Goal: Check status: Verify the current state of an ongoing process or item

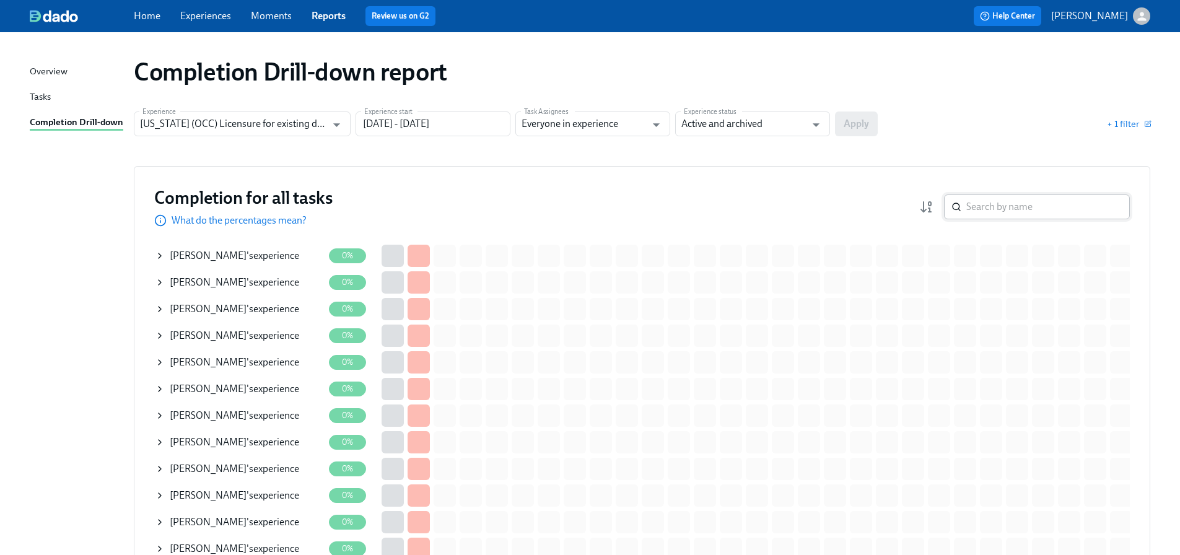
click at [1045, 210] on input "search" at bounding box center [1048, 206] width 164 height 25
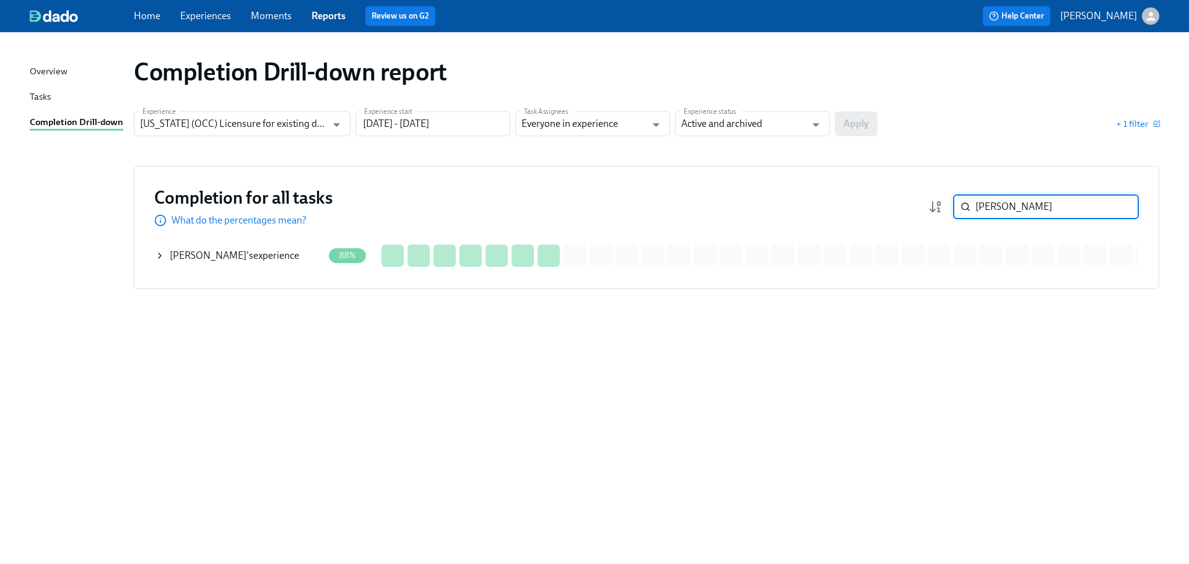
type input "lopez"
click at [252, 254] on div "Katherine Lopez 's experience" at bounding box center [234, 256] width 129 height 14
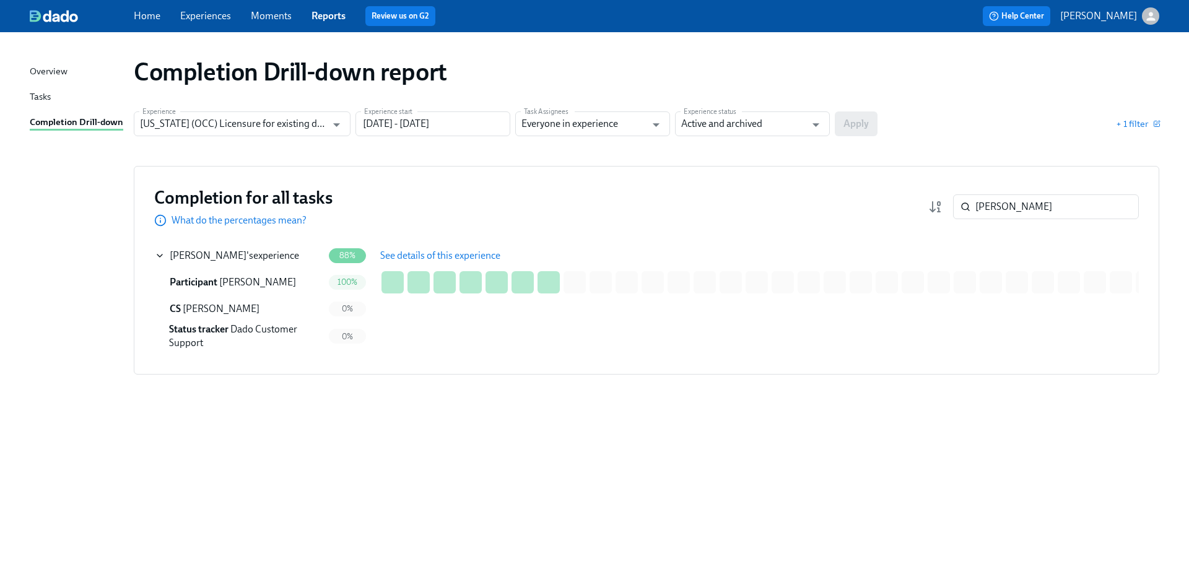
click at [395, 254] on span "See details of this experience" at bounding box center [440, 256] width 120 height 12
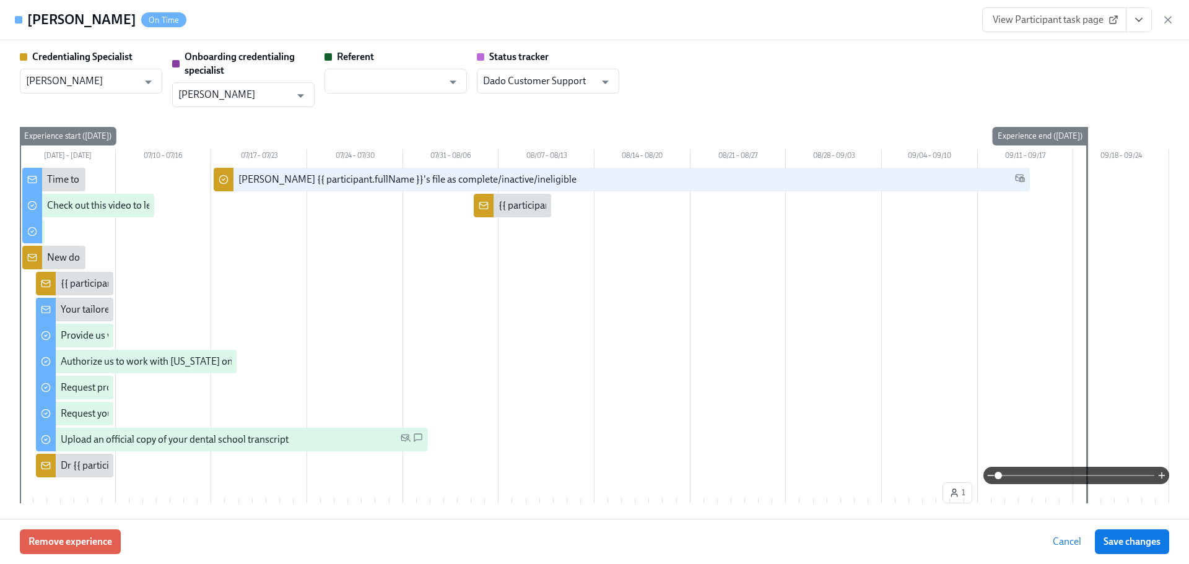
click at [1078, 18] on span "View Participant task page" at bounding box center [1054, 20] width 123 height 12
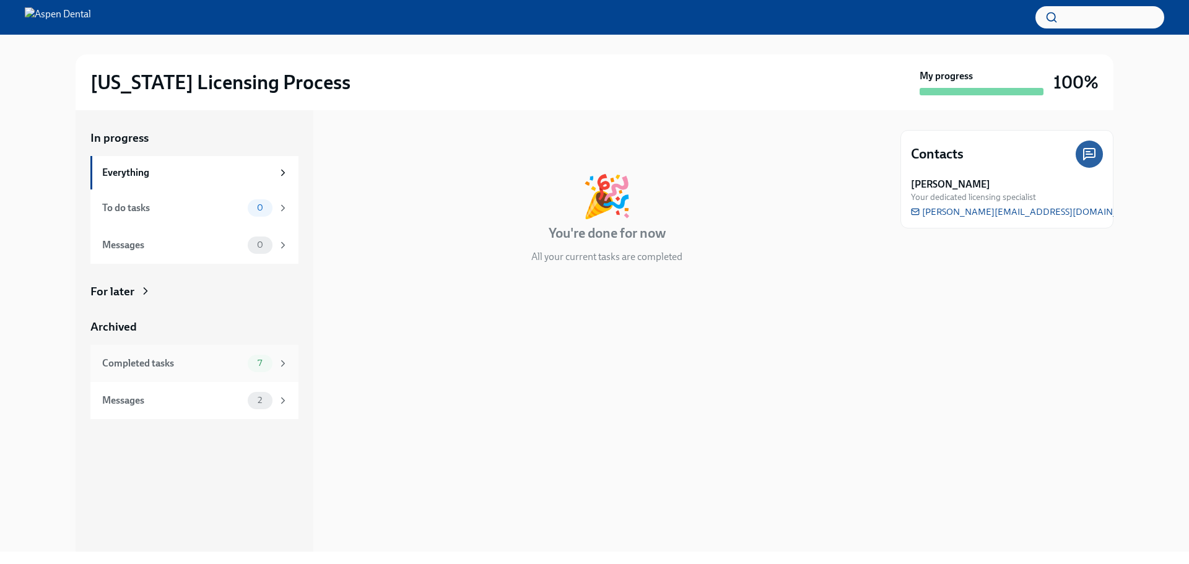
click at [148, 367] on div "Completed tasks" at bounding box center [172, 364] width 141 height 14
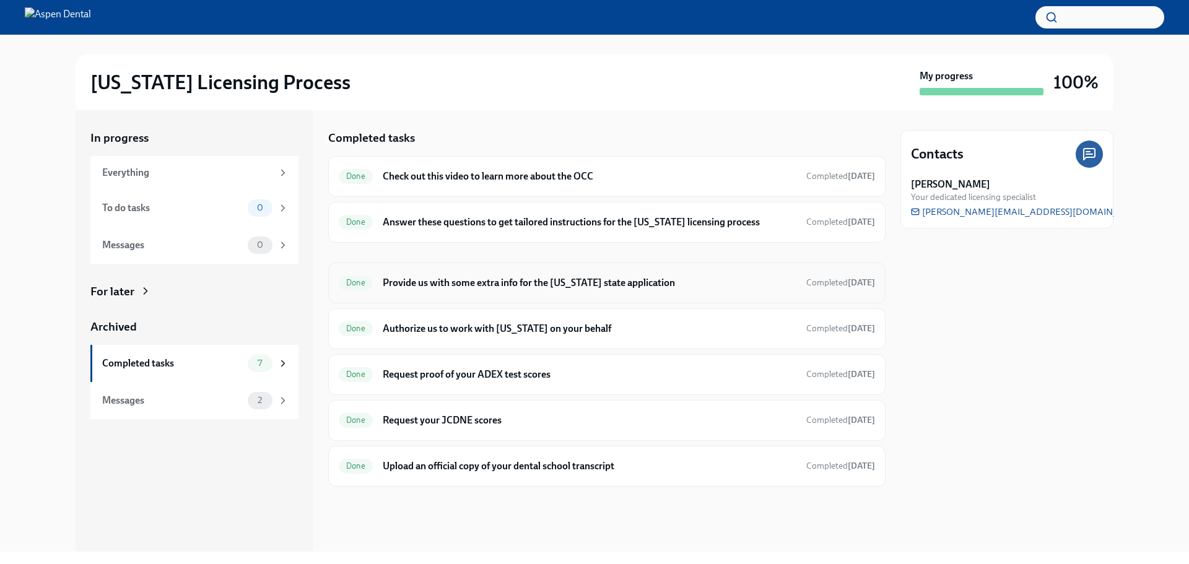
click at [605, 281] on h6 "Provide us with some extra info for the [US_STATE] state application" at bounding box center [590, 283] width 414 height 14
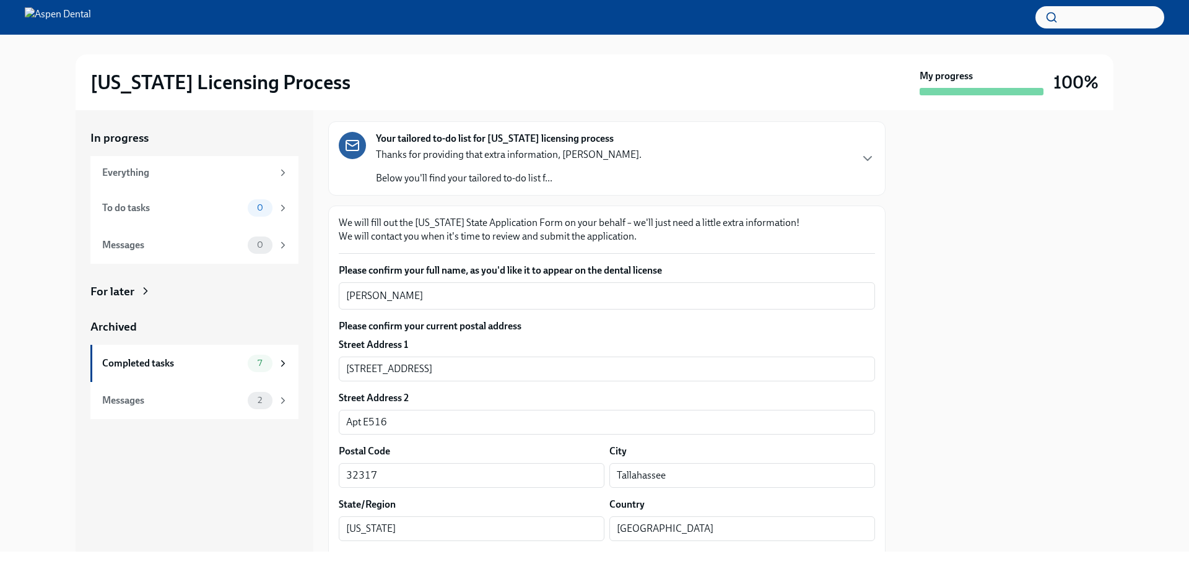
scroll to position [124, 0]
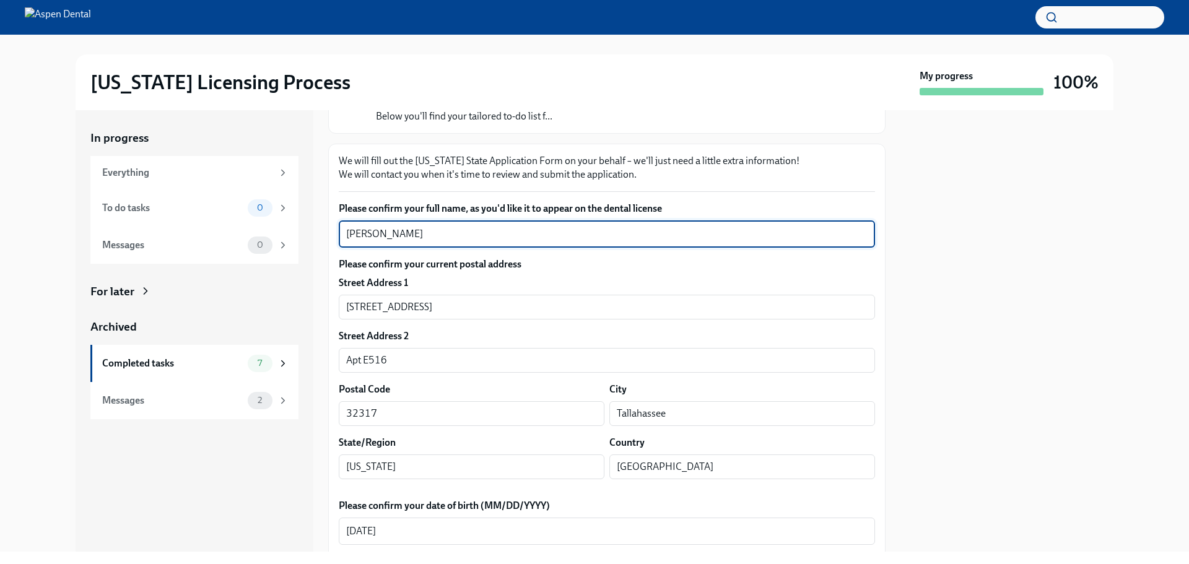
drag, startPoint x: 416, startPoint y: 236, endPoint x: 320, endPoint y: 230, distance: 96.8
click at [320, 230] on div "In progress Everything To do tasks 0 Messages 0 For later Archived Completed ta…" at bounding box center [595, 331] width 1038 height 442
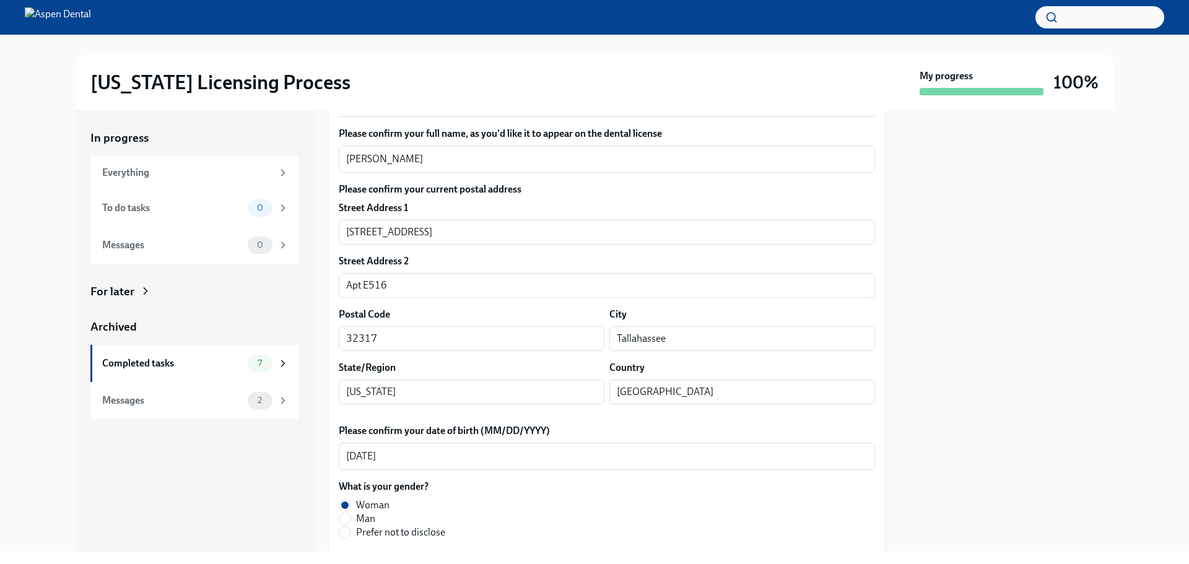
scroll to position [186, 0]
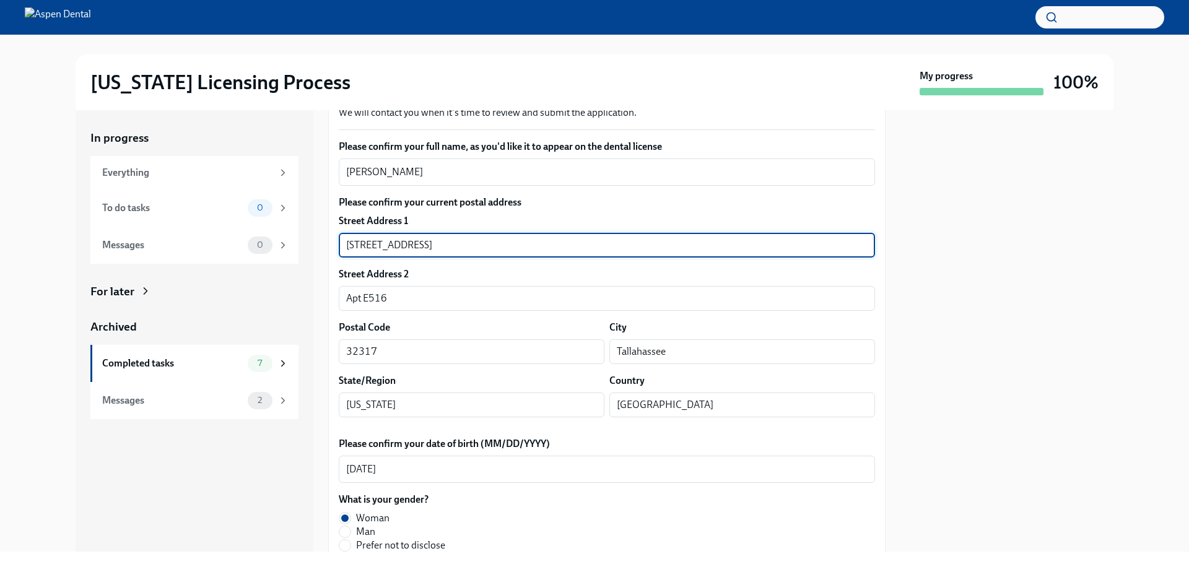
drag, startPoint x: 442, startPoint y: 246, endPoint x: 305, endPoint y: 240, distance: 137.0
click at [305, 240] on div "In progress Everything To do tasks 0 Messages 0 For later Archived Completed ta…" at bounding box center [595, 331] width 1038 height 442
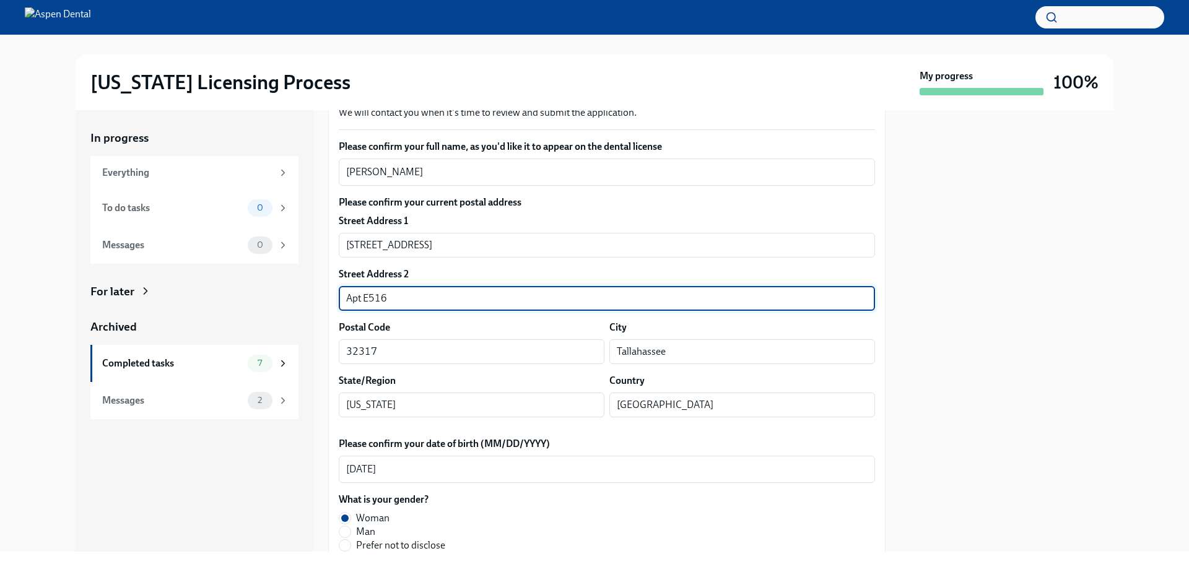
drag, startPoint x: 386, startPoint y: 299, endPoint x: 342, endPoint y: 300, distance: 43.4
click at [342, 300] on input "Apt E516" at bounding box center [607, 298] width 536 height 25
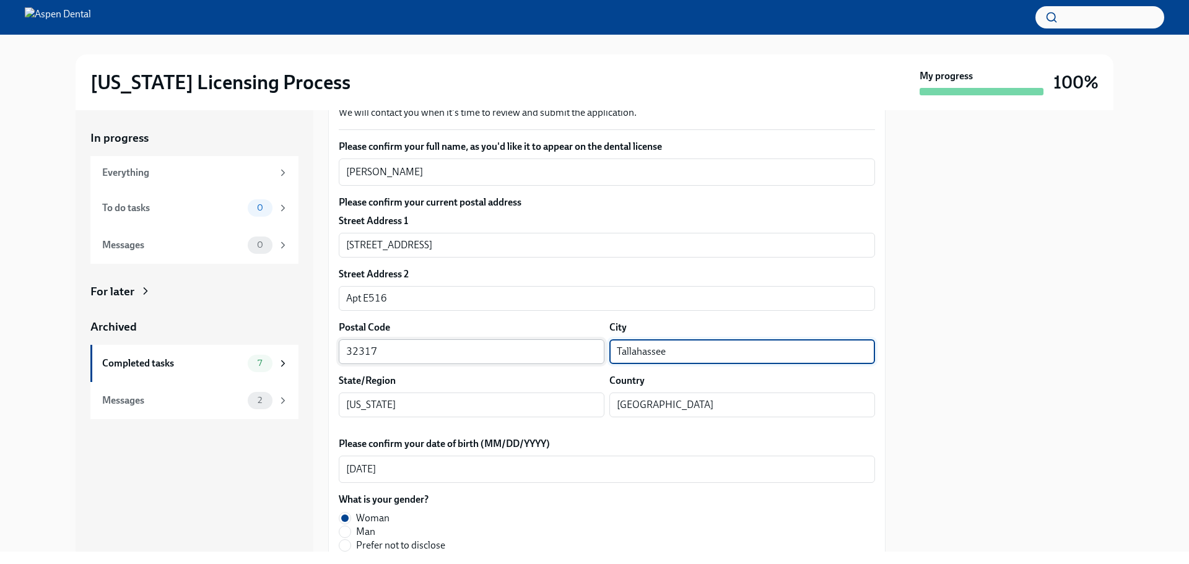
drag, startPoint x: 635, startPoint y: 359, endPoint x: 573, endPoint y: 359, distance: 61.3
click at [573, 359] on div "Postal Code 32317 ​ City Tallahassee ​" at bounding box center [607, 342] width 536 height 43
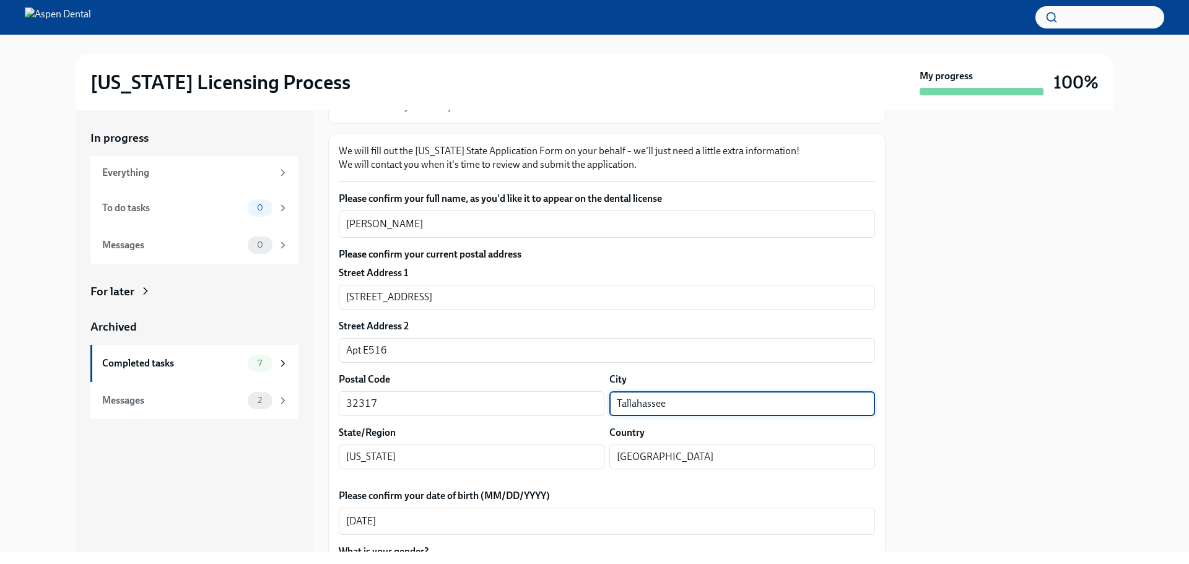
scroll to position [124, 0]
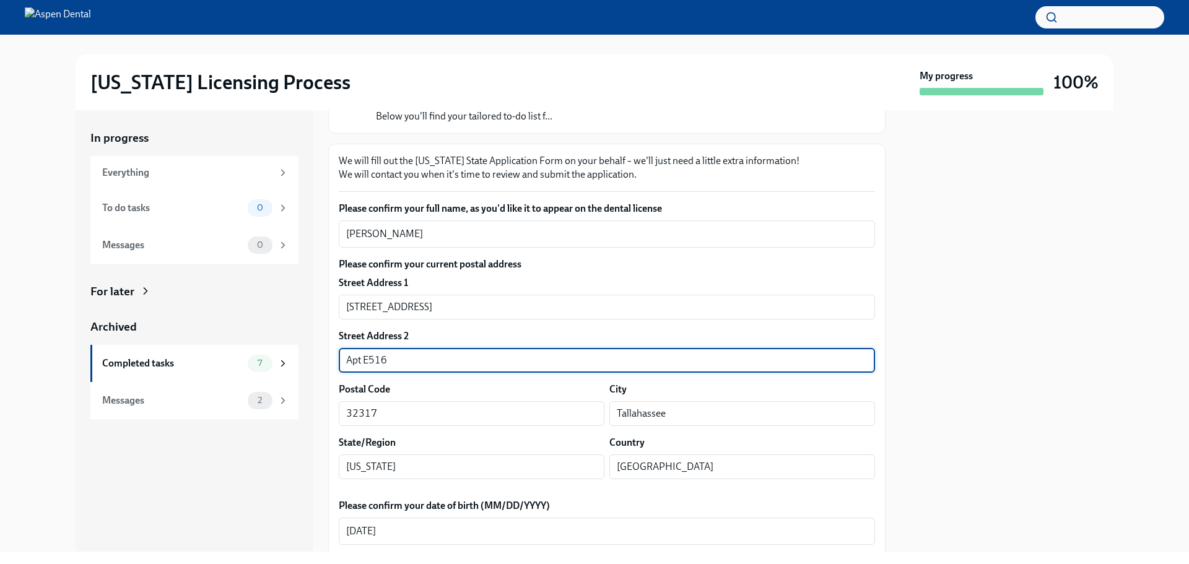
drag, startPoint x: 396, startPoint y: 360, endPoint x: 325, endPoint y: 359, distance: 71.9
click at [325, 359] on div "In progress Everything To do tasks 0 Messages 0 For later Archived Completed ta…" at bounding box center [595, 331] width 1038 height 442
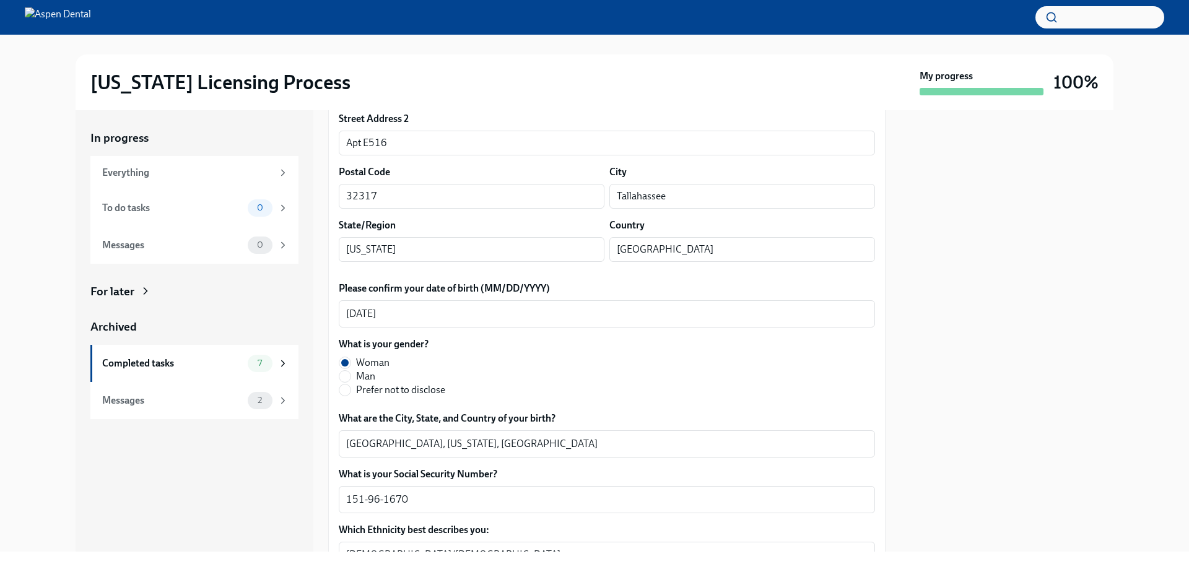
scroll to position [434, 0]
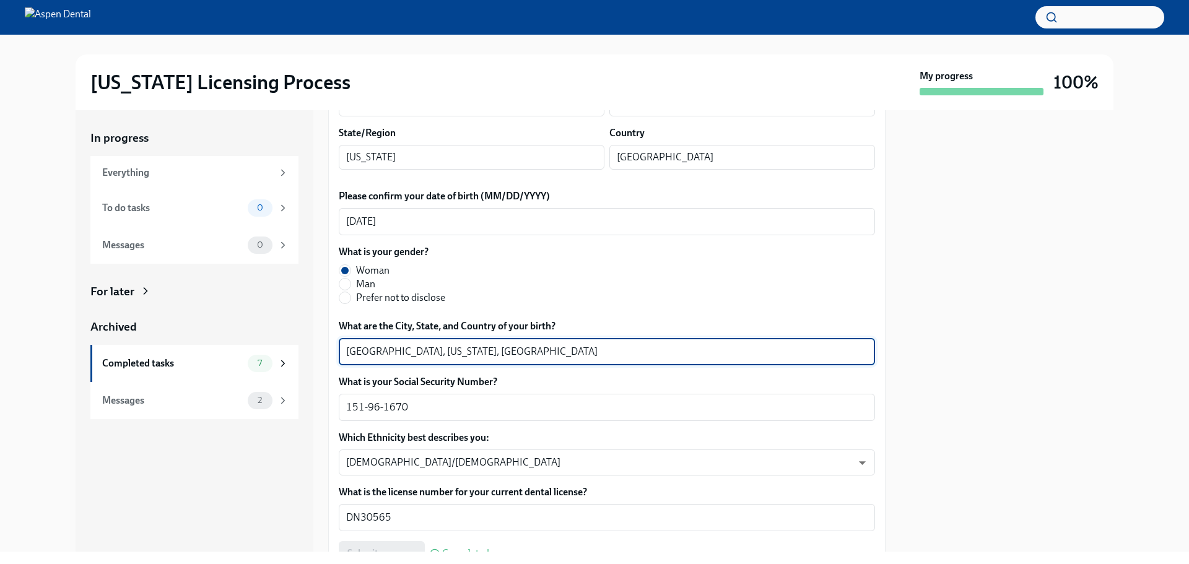
drag, startPoint x: 404, startPoint y: 354, endPoint x: 363, endPoint y: 354, distance: 41.5
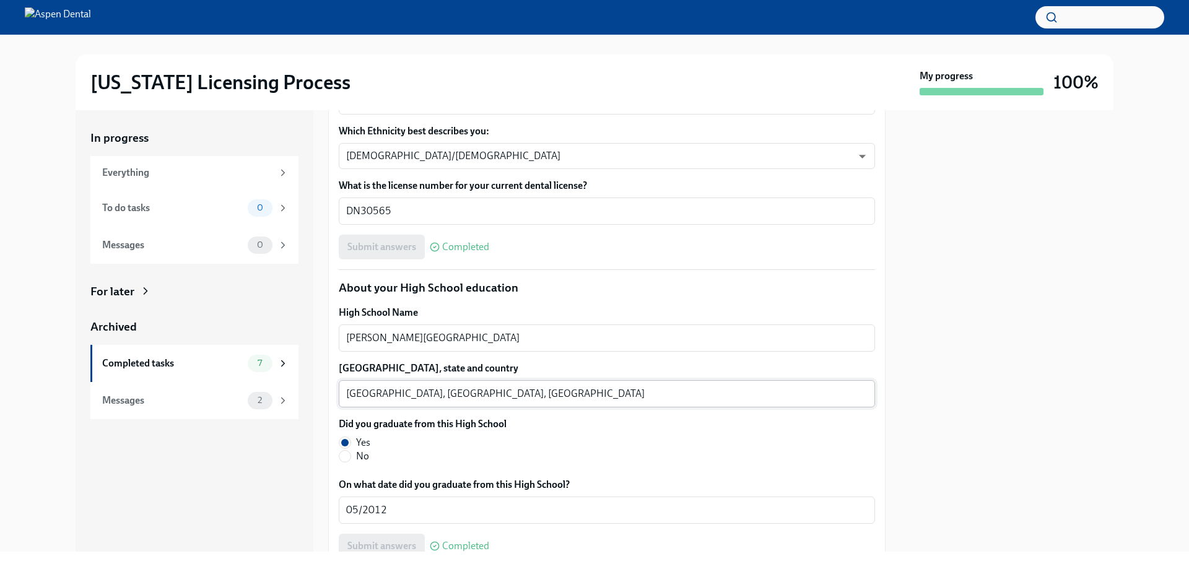
scroll to position [743, 0]
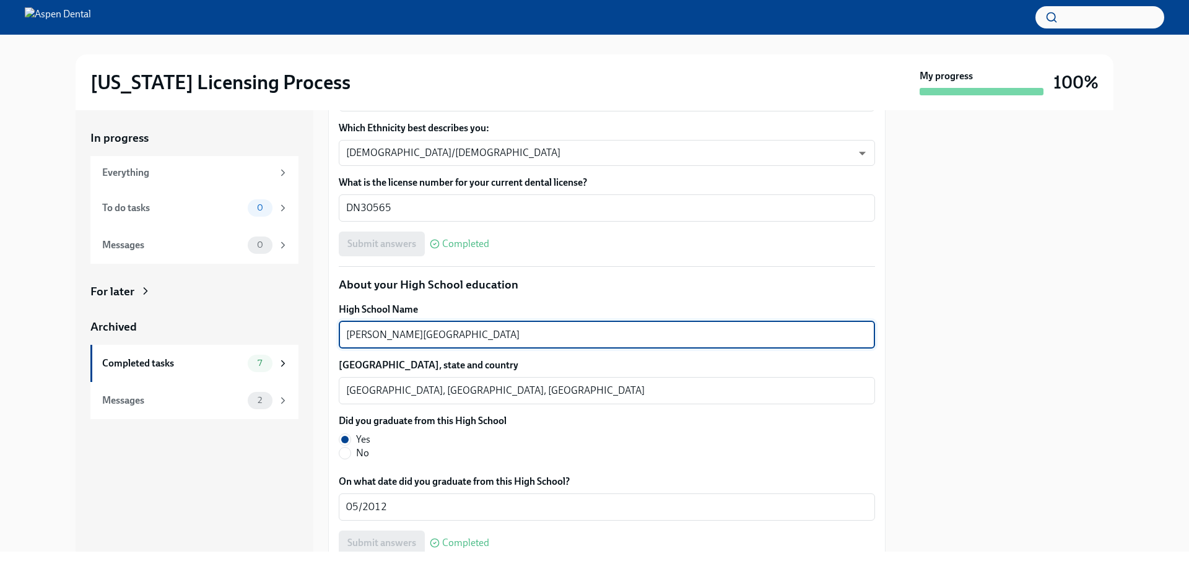
drag, startPoint x: 445, startPoint y: 336, endPoint x: 331, endPoint y: 335, distance: 113.3
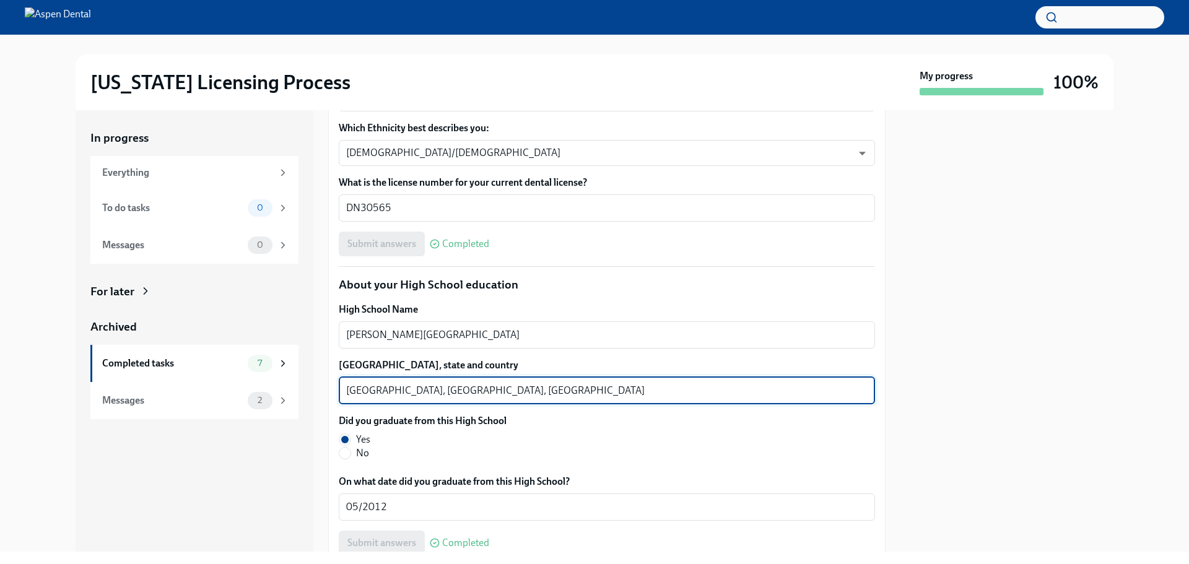
drag, startPoint x: 381, startPoint y: 389, endPoint x: 334, endPoint y: 391, distance: 46.5
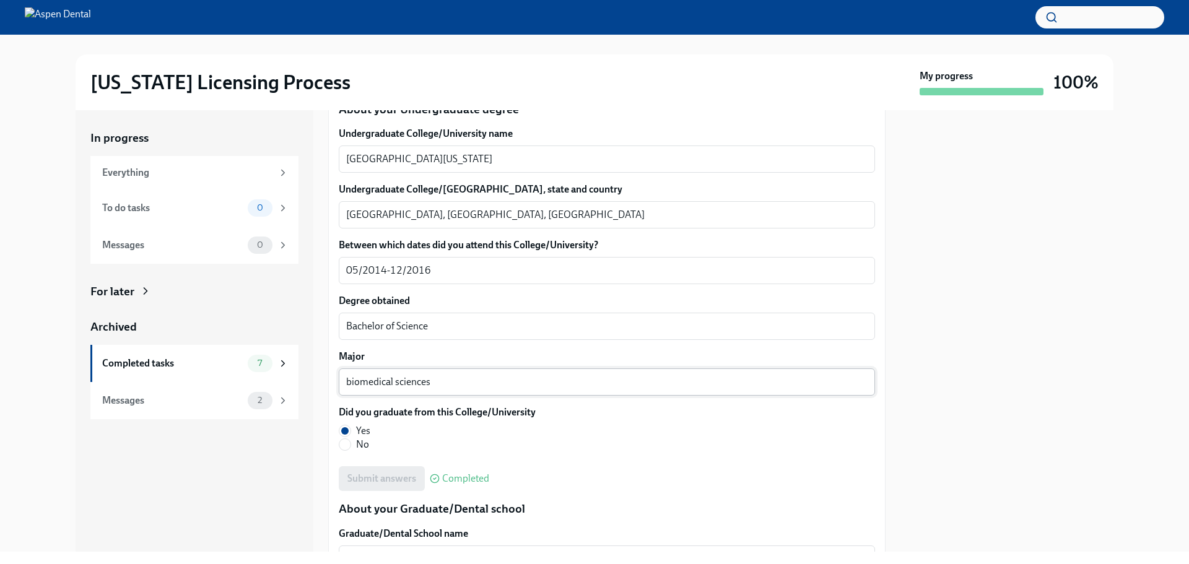
scroll to position [1177, 0]
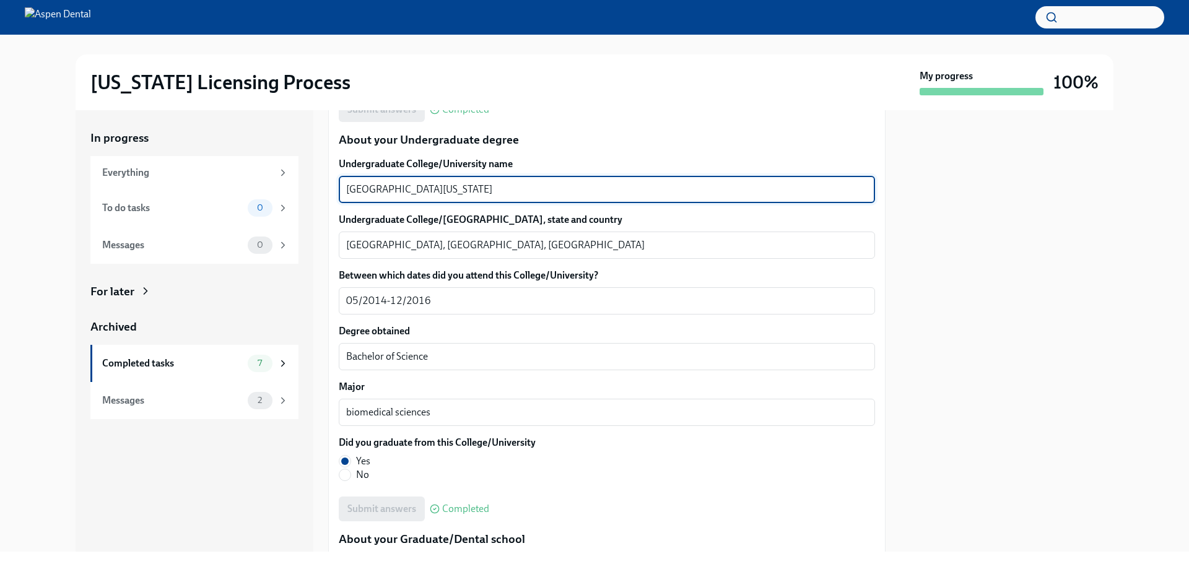
drag, startPoint x: 458, startPoint y: 187, endPoint x: 338, endPoint y: 194, distance: 119.8
click at [338, 194] on div "We will fill out the Illinois State Application Form on your behalf – we'll jus…" at bounding box center [606, 424] width 557 height 2666
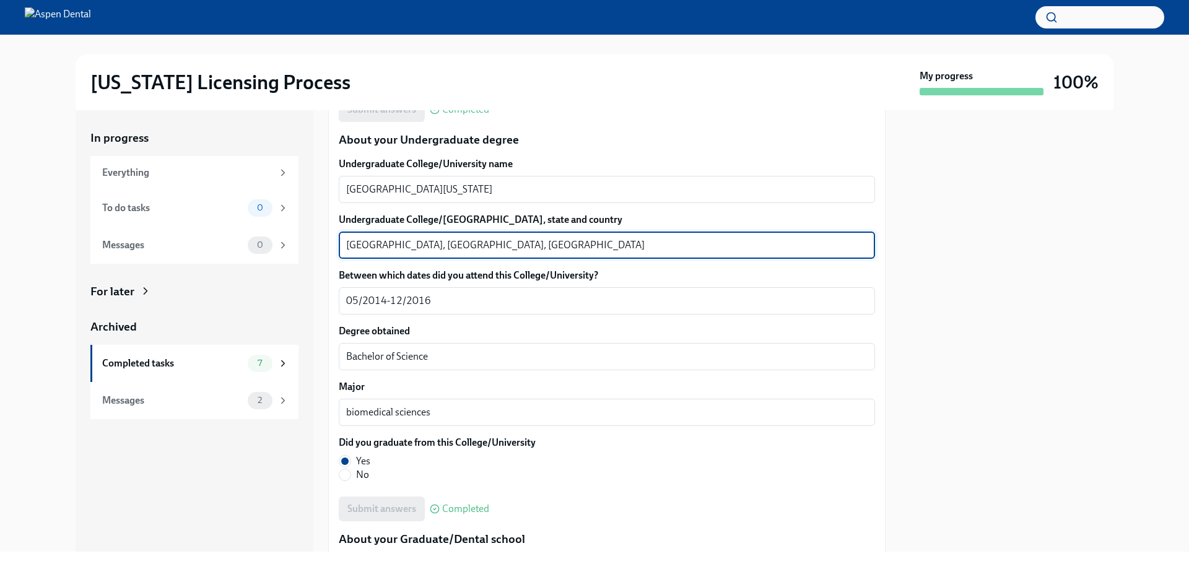
drag, startPoint x: 377, startPoint y: 246, endPoint x: 338, endPoint y: 251, distance: 38.7
click at [338, 251] on div "We will fill out the Illinois State Application Form on your behalf – we'll jus…" at bounding box center [606, 424] width 557 height 2666
click at [362, 245] on textarea "Tampa, FL, USA" at bounding box center [606, 245] width 521 height 15
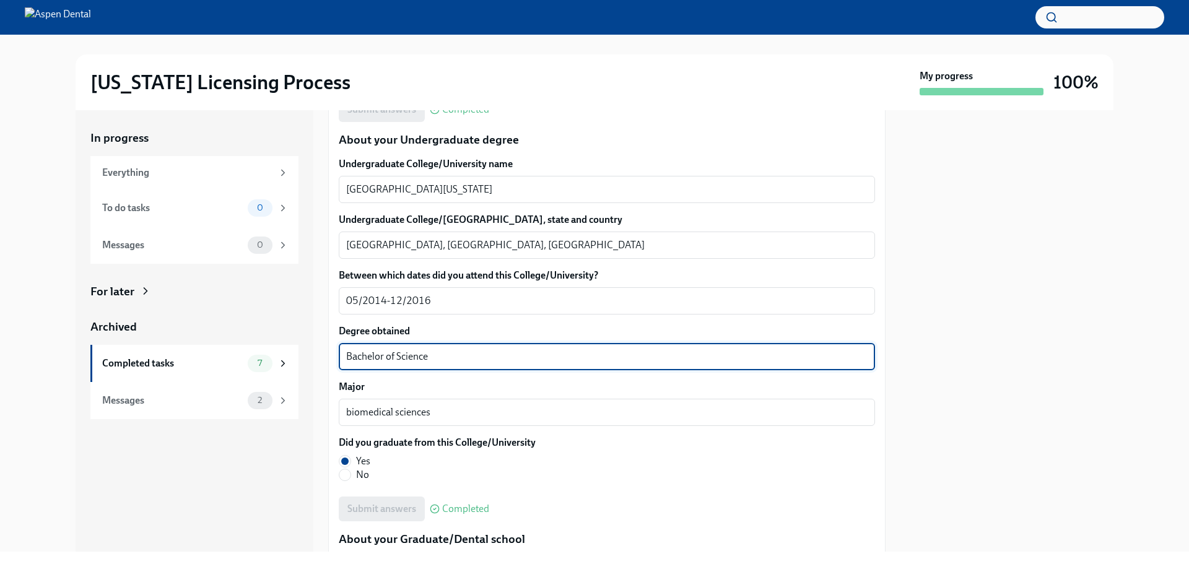
drag, startPoint x: 435, startPoint y: 359, endPoint x: 331, endPoint y: 359, distance: 104.0
click at [331, 359] on div "We will fill out the Illinois State Application Form on your behalf – we'll jus…" at bounding box center [606, 424] width 557 height 2666
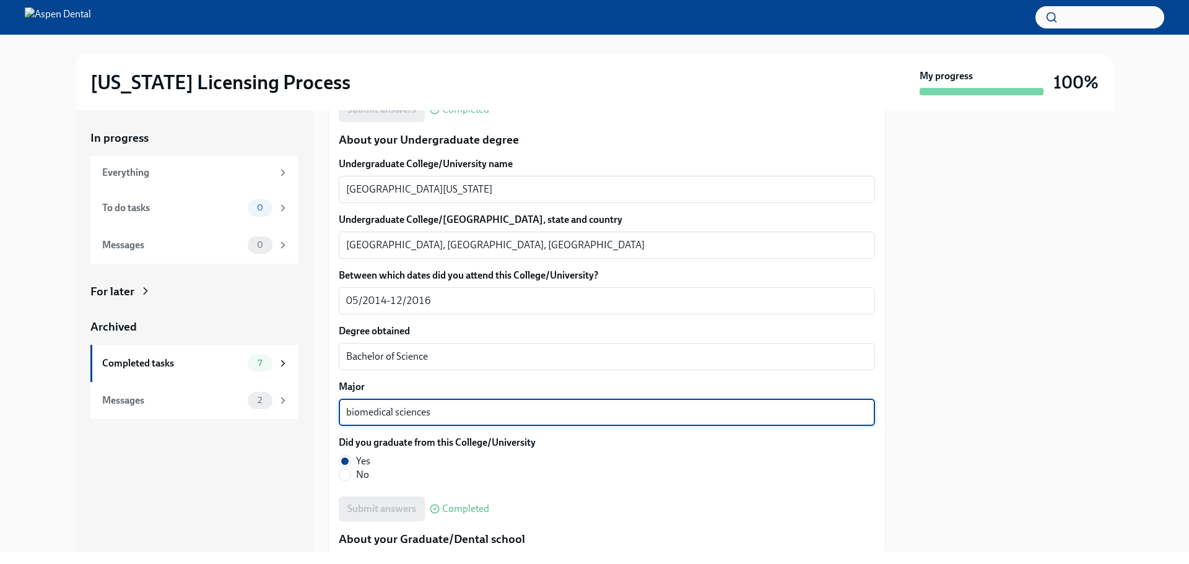
drag, startPoint x: 375, startPoint y: 412, endPoint x: 329, endPoint y: 408, distance: 46.7
click at [327, 408] on div "In progress Everything To do tasks 0 Messages 0 For later Archived Completed ta…" at bounding box center [595, 331] width 1038 height 442
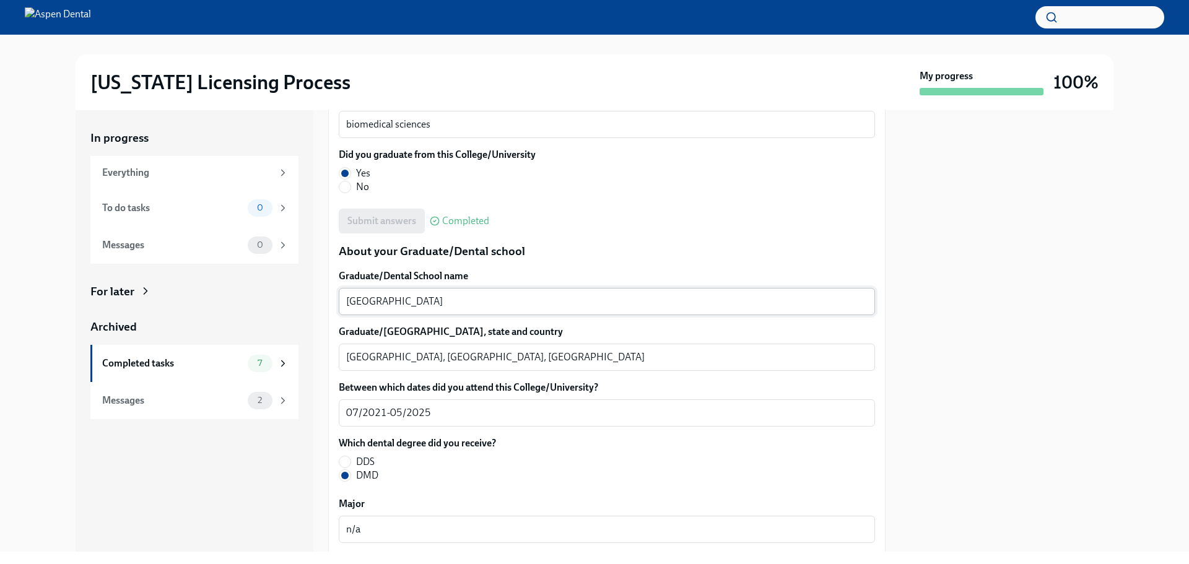
scroll to position [1486, 0]
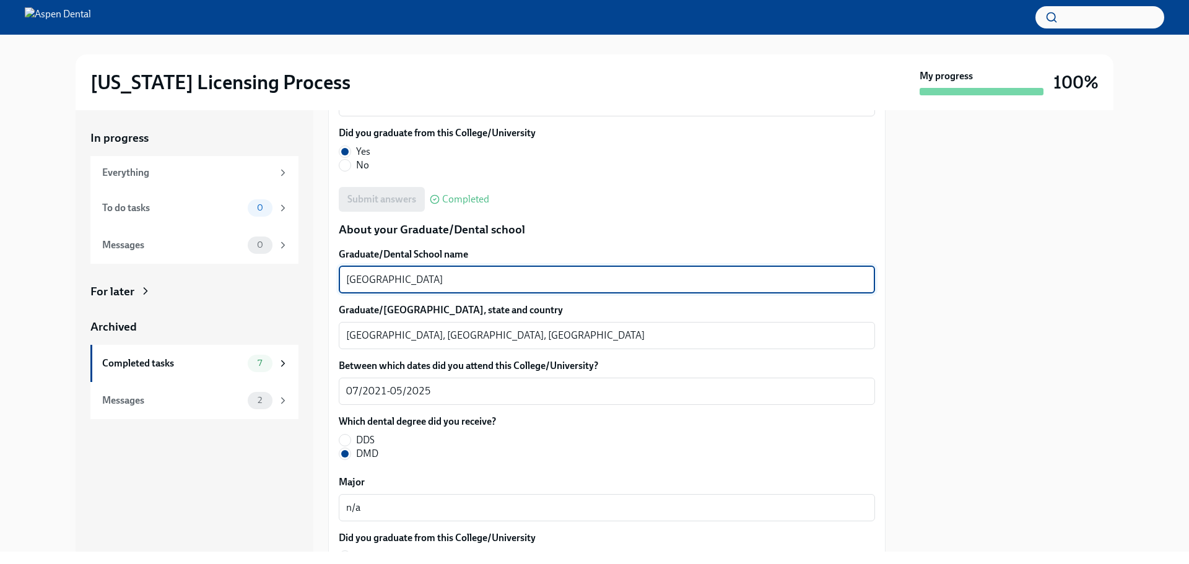
drag, startPoint x: 522, startPoint y: 277, endPoint x: 342, endPoint y: 283, distance: 180.3
click at [330, 281] on div "We will fill out the Illinois State Application Form on your behalf – we'll jus…" at bounding box center [606, 114] width 557 height 2666
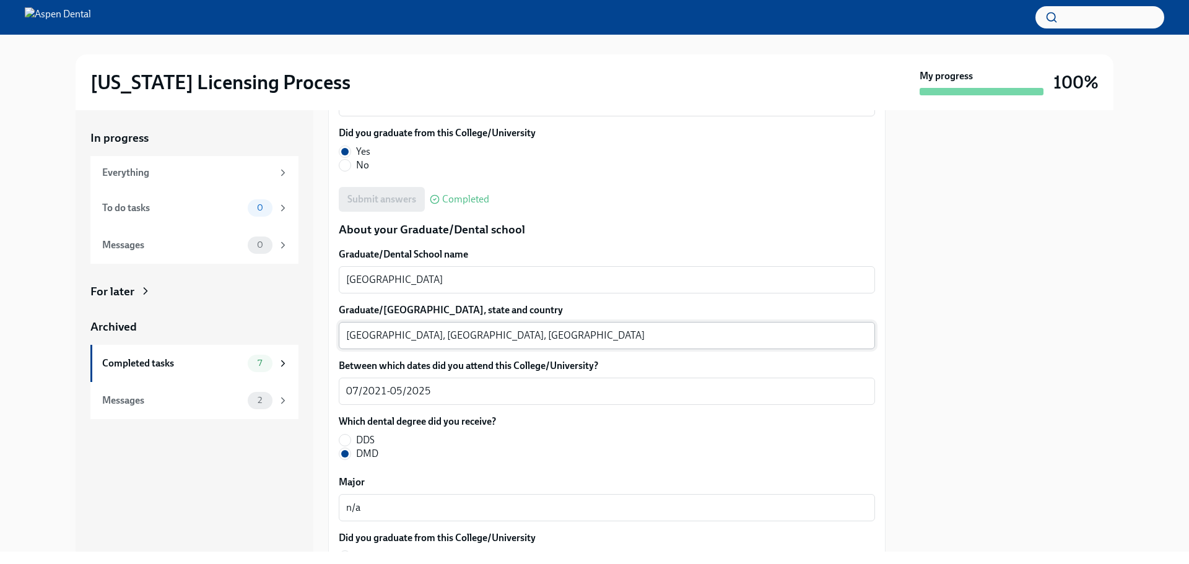
click at [357, 335] on textarea "Boston, MA, USA" at bounding box center [606, 335] width 521 height 15
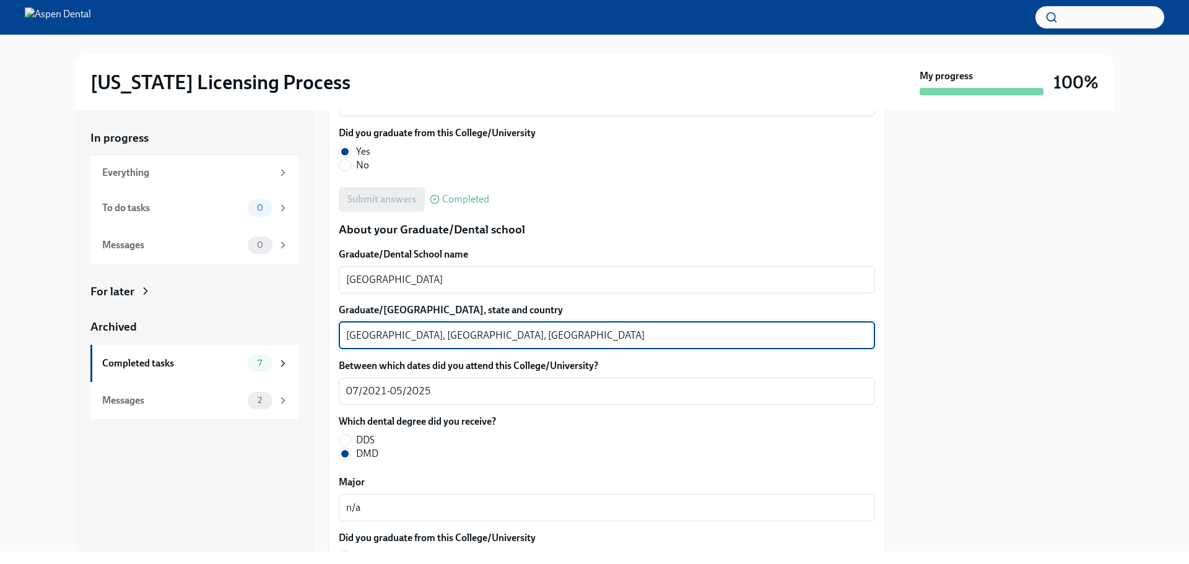
click at [357, 335] on textarea "Boston, MA, USA" at bounding box center [606, 335] width 521 height 15
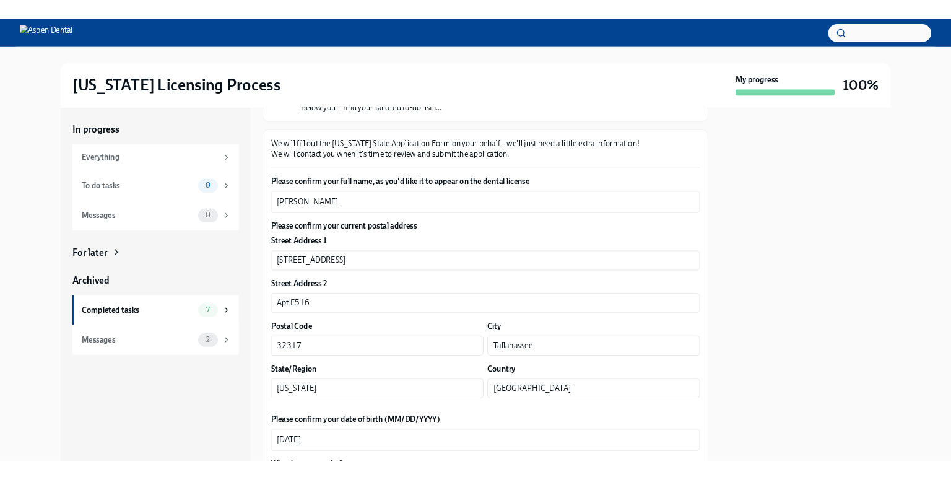
scroll to position [0, 0]
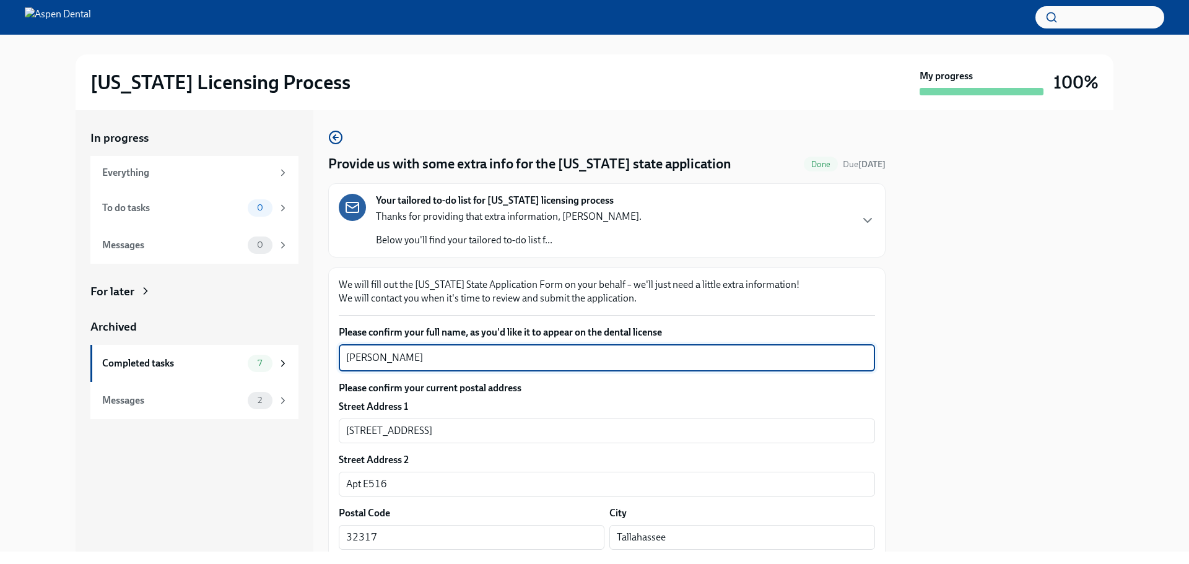
drag, startPoint x: 416, startPoint y: 360, endPoint x: 340, endPoint y: 359, distance: 75.6
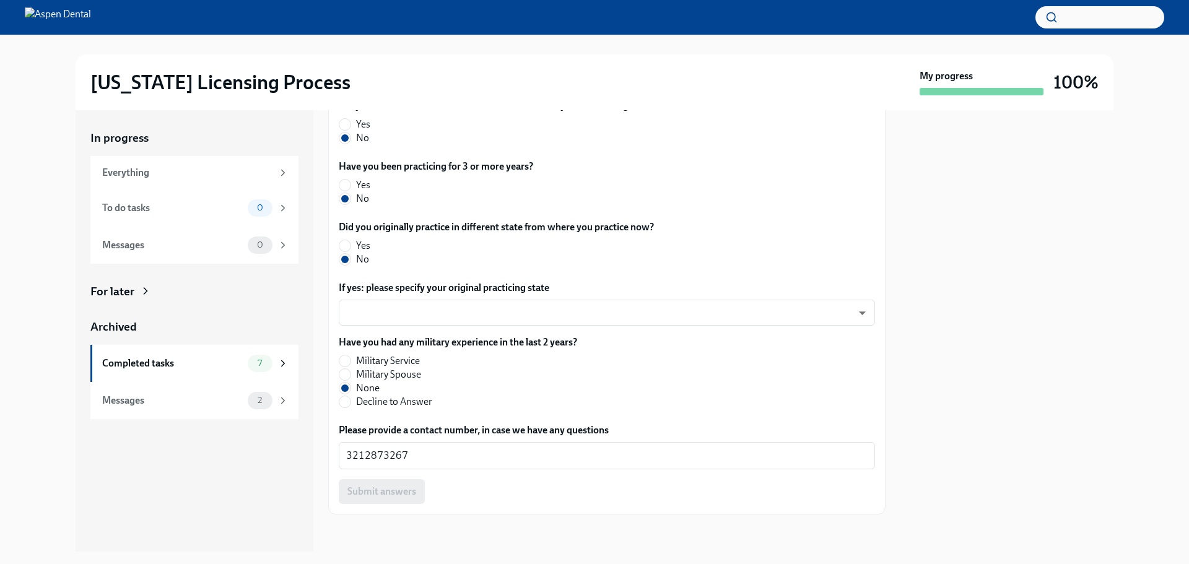
scroll to position [572, 0]
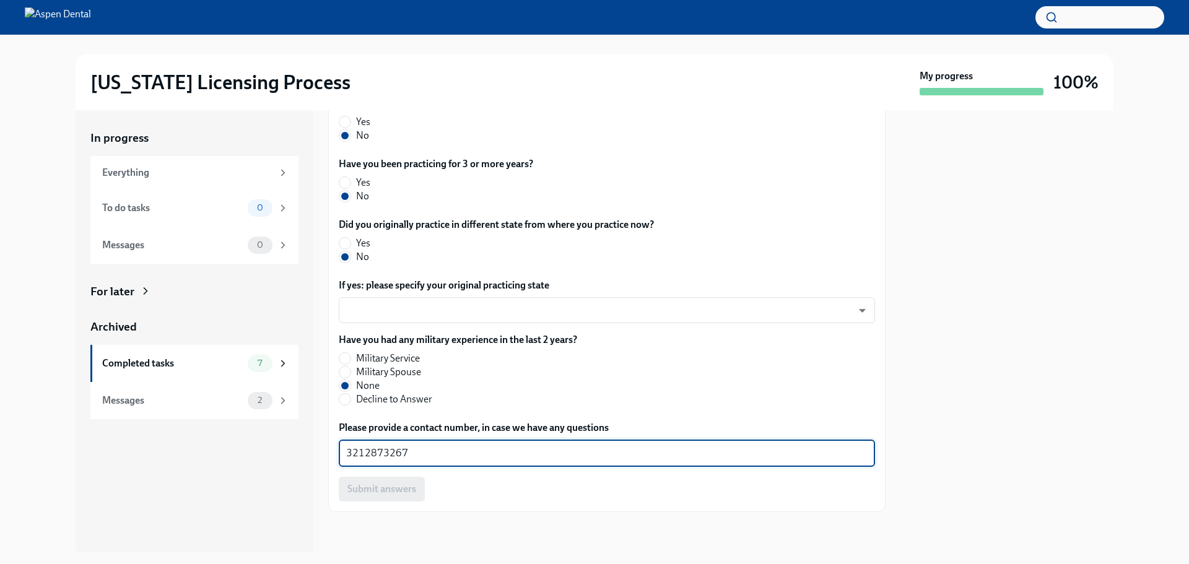
drag, startPoint x: 409, startPoint y: 451, endPoint x: 320, endPoint y: 449, distance: 88.6
click at [319, 449] on div "In progress Everything To do tasks 0 Messages 0 For later Archived Completed ta…" at bounding box center [595, 331] width 1038 height 442
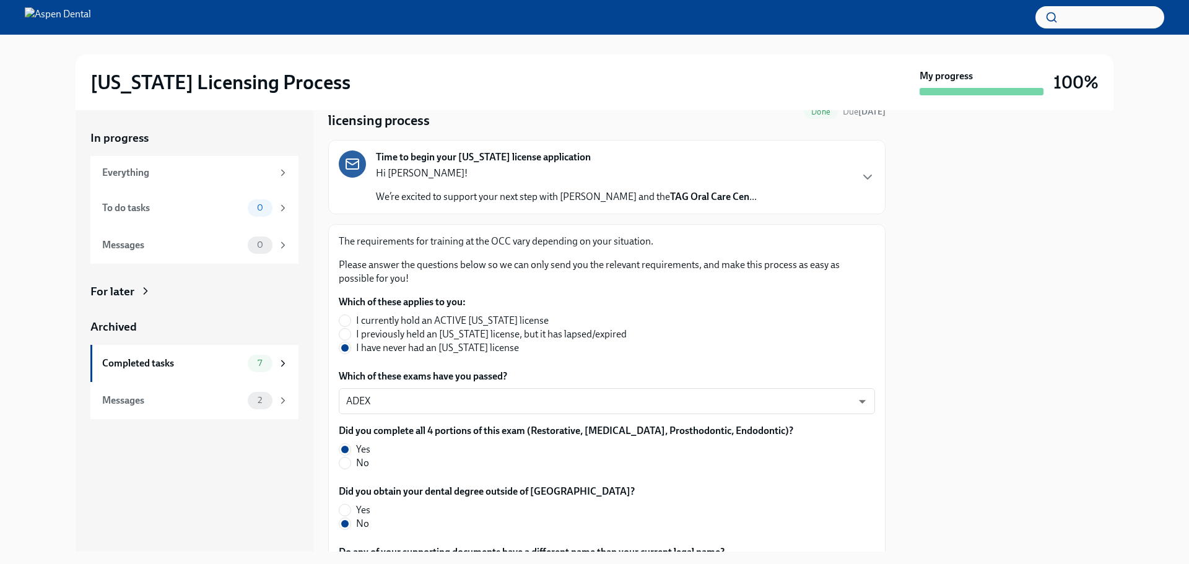
scroll to position [0, 0]
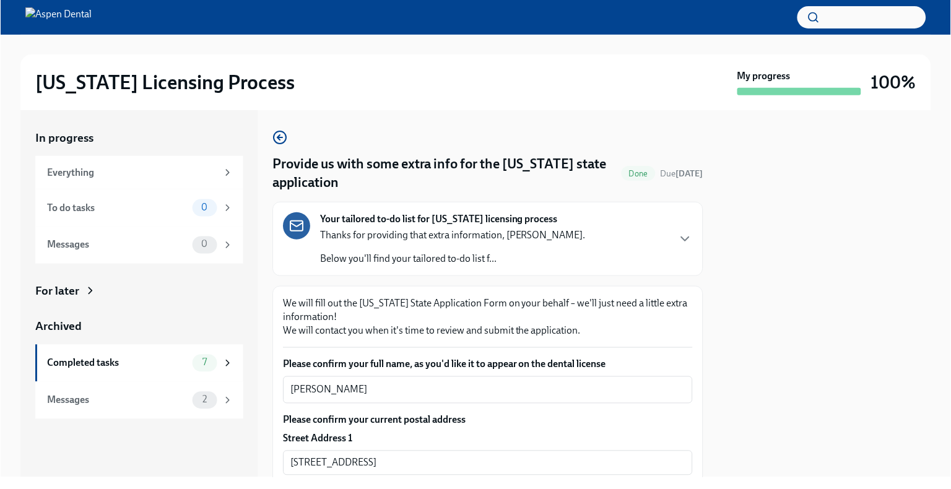
scroll to position [619, 0]
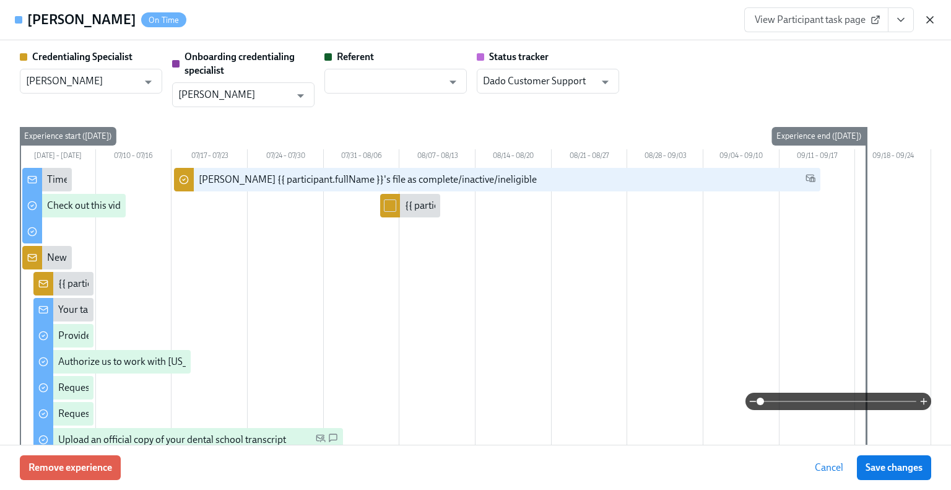
click at [929, 22] on icon "button" at bounding box center [930, 20] width 12 height 12
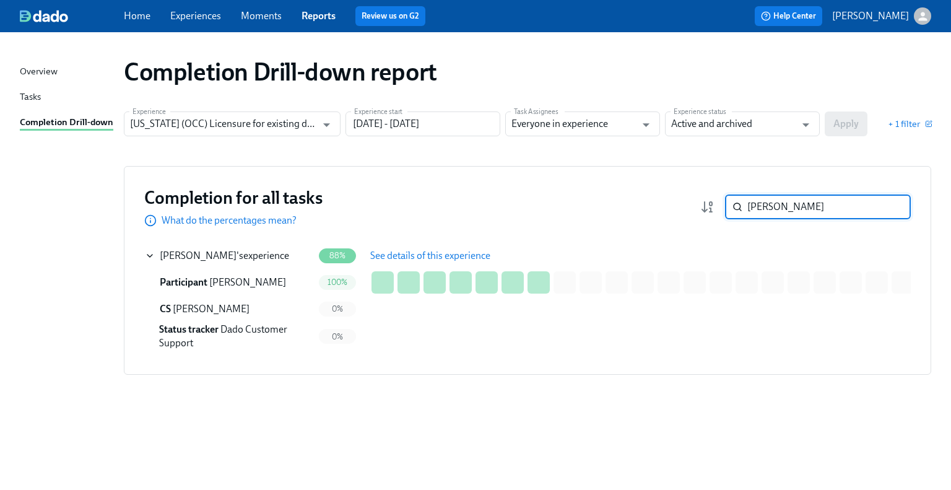
click at [791, 212] on input "[PERSON_NAME]" at bounding box center [830, 206] width 164 height 25
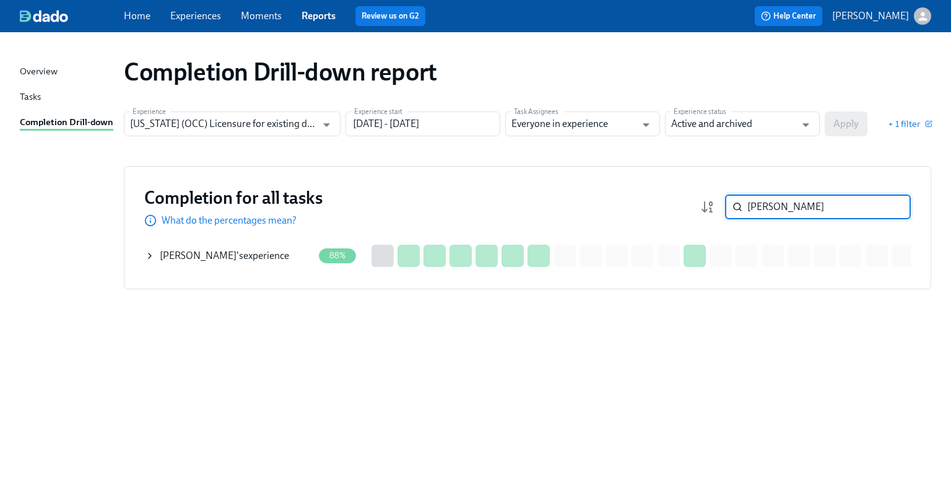
type input "[PERSON_NAME]"
click at [233, 255] on div "[PERSON_NAME] 's experience" at bounding box center [224, 256] width 129 height 14
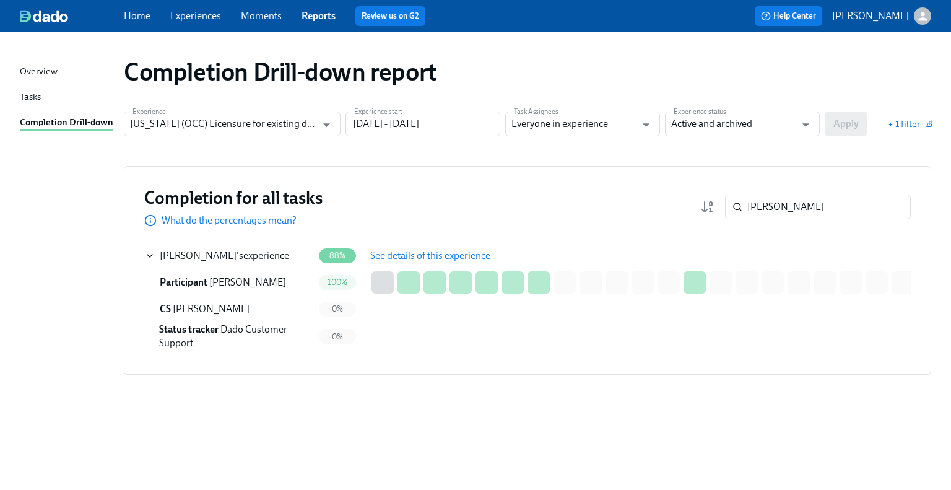
click at [407, 254] on span "See details of this experience" at bounding box center [430, 256] width 120 height 12
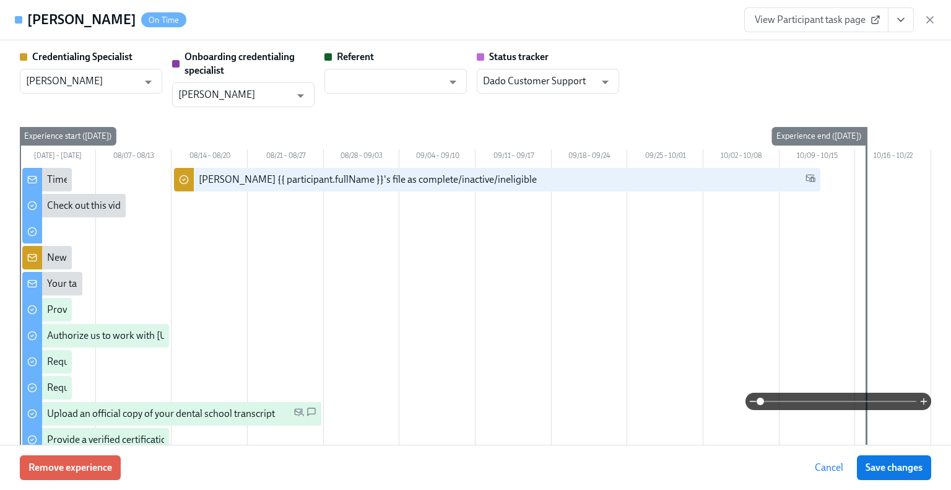
click at [818, 19] on span "View Participant task page" at bounding box center [816, 20] width 123 height 12
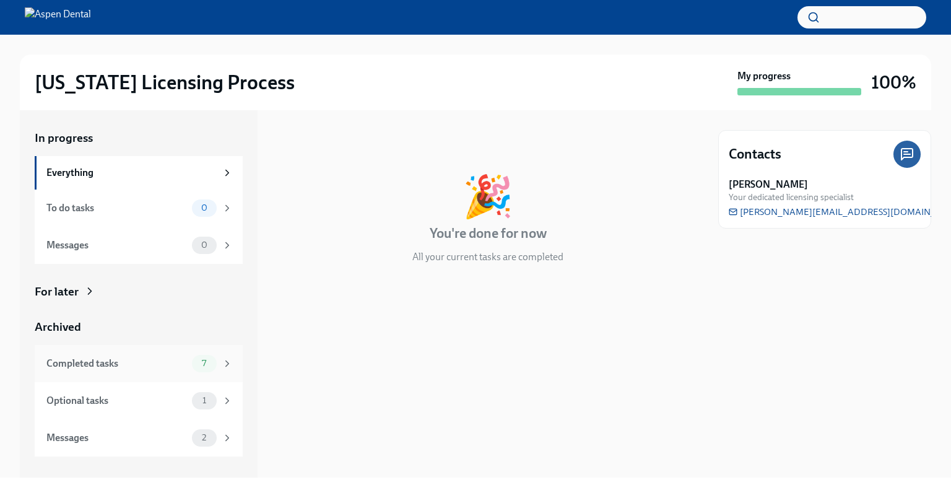
click at [150, 369] on div "Completed tasks" at bounding box center [116, 364] width 141 height 14
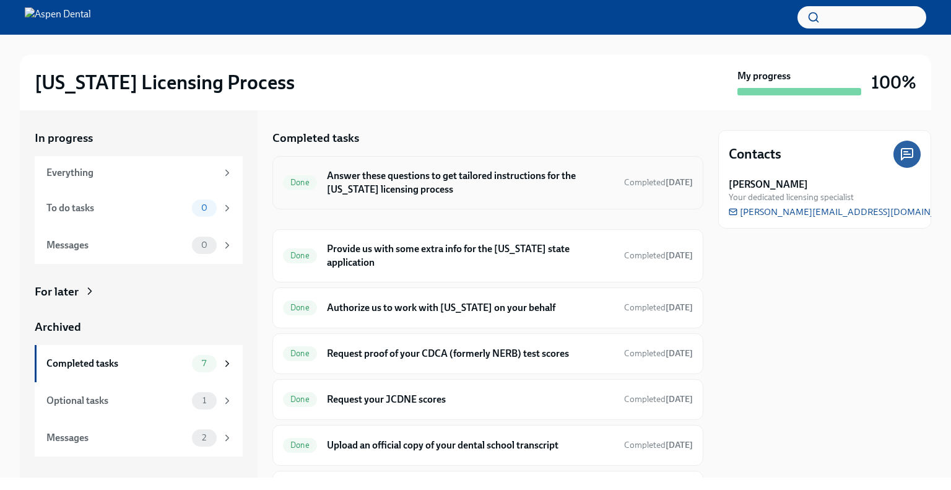
click at [434, 188] on h6 "Answer these questions to get tailored instructions for the Illinois licensing …" at bounding box center [470, 182] width 287 height 27
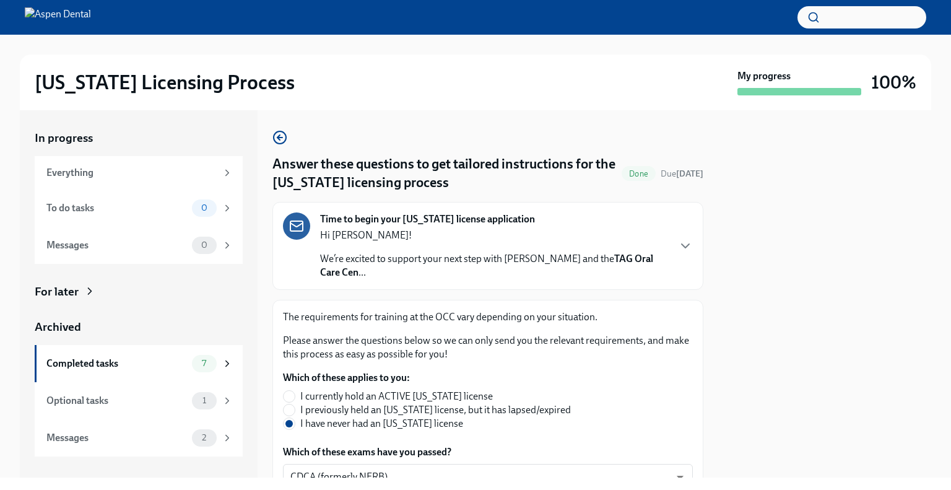
scroll to position [672, 0]
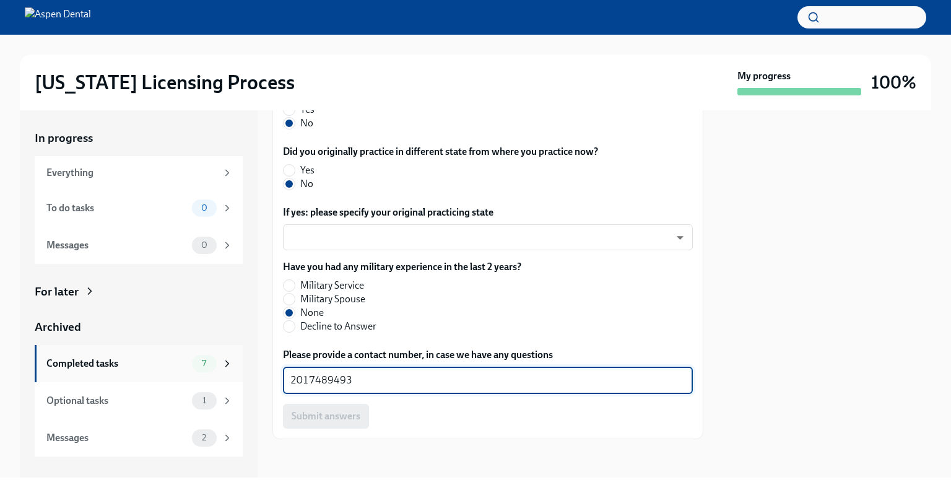
drag, startPoint x: 365, startPoint y: 373, endPoint x: 237, endPoint y: 352, distance: 129.8
click at [238, 352] on div "In progress Everything To do tasks 0 Messages 0 For later Archived Completed ta…" at bounding box center [476, 293] width 912 height 367
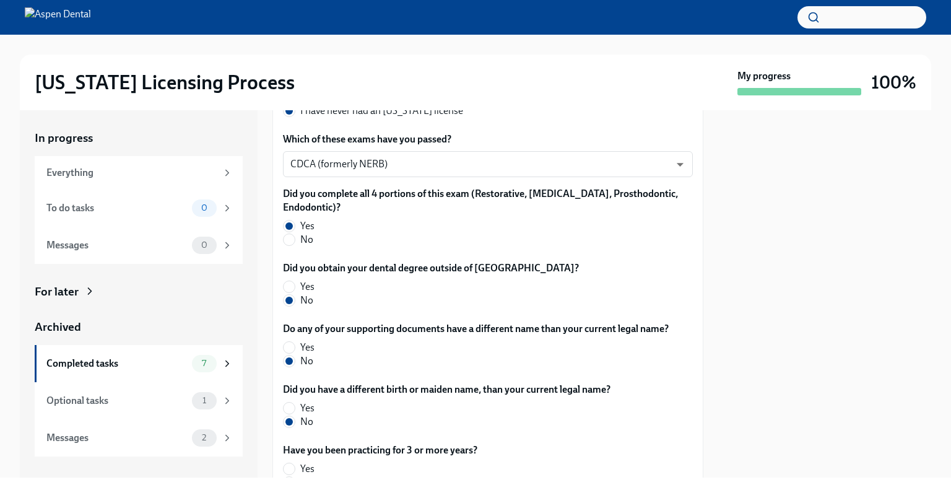
scroll to position [0, 0]
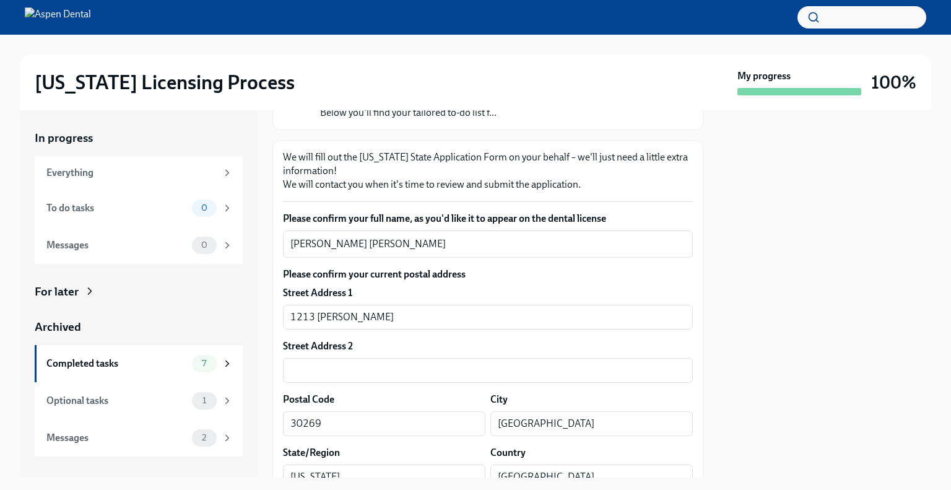
scroll to position [149, 0]
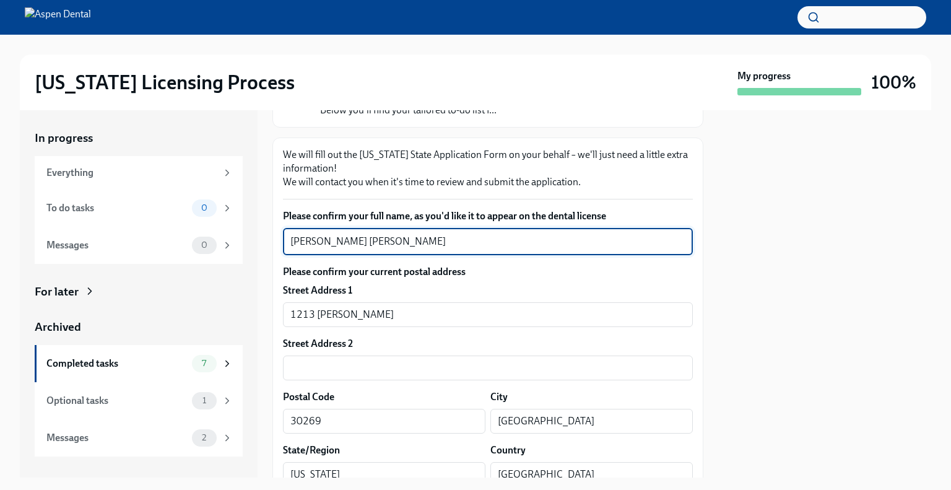
drag, startPoint x: 375, startPoint y: 242, endPoint x: 261, endPoint y: 220, distance: 115.5
click at [261, 220] on div "In progress Everything To do tasks 0 Messages 0 For later Archived Completed ta…" at bounding box center [476, 293] width 912 height 367
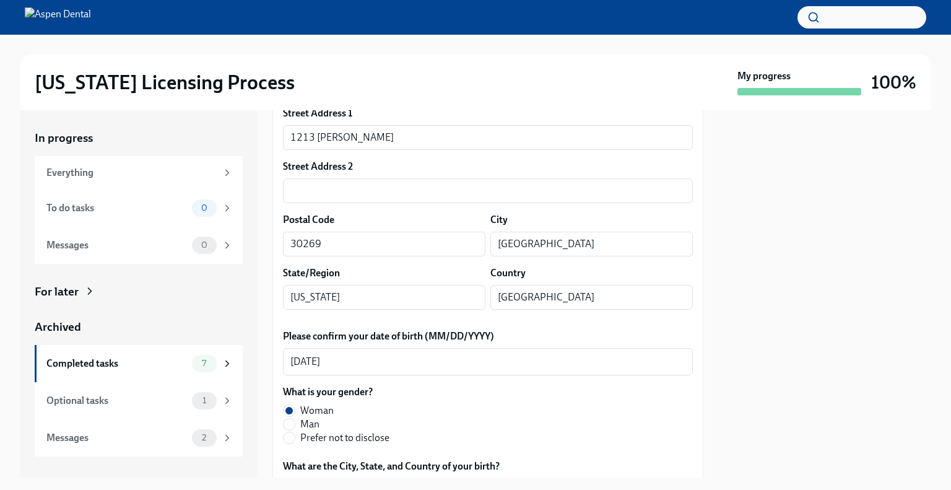
scroll to position [230, 0]
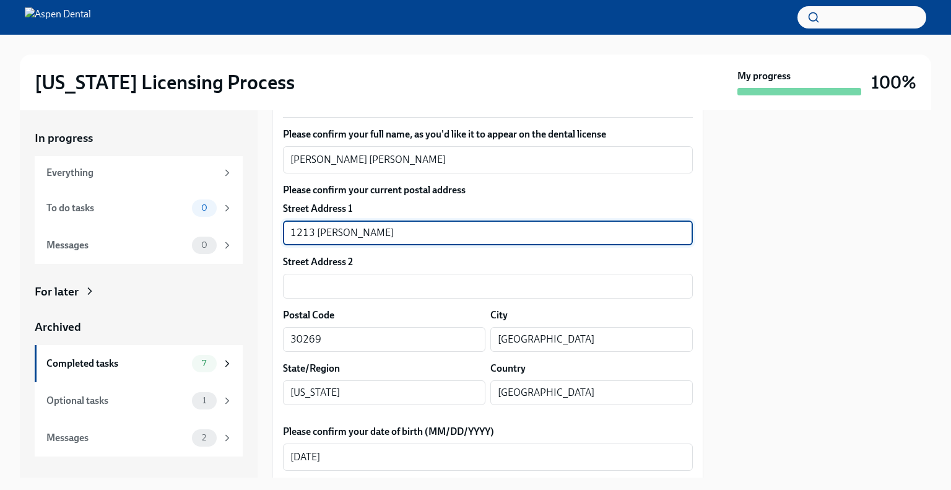
drag, startPoint x: 382, startPoint y: 227, endPoint x: 271, endPoint y: 210, distance: 112.1
click at [271, 210] on div "In progress Everything To do tasks 0 Messages 0 For later Archived Completed ta…" at bounding box center [476, 293] width 912 height 367
click at [297, 339] on input "30269" at bounding box center [384, 339] width 203 height 25
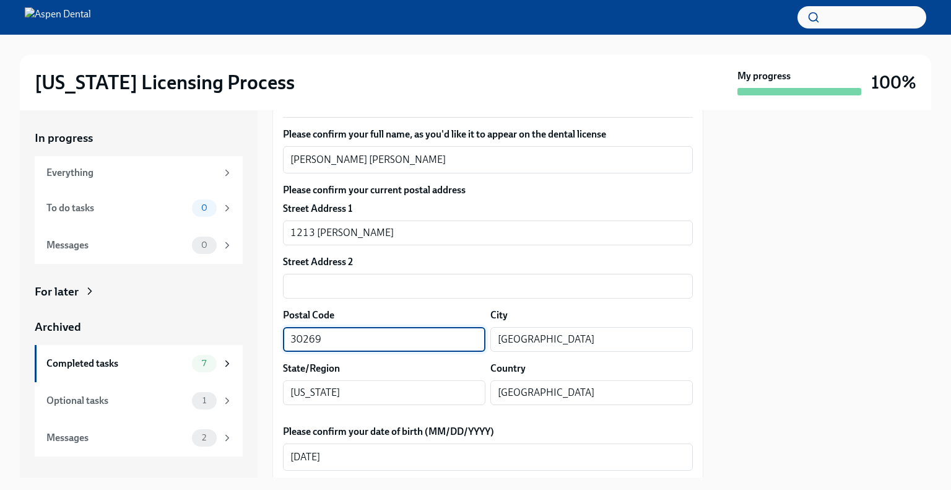
click at [297, 339] on input "30269" at bounding box center [384, 339] width 203 height 25
